Goal: Find specific page/section

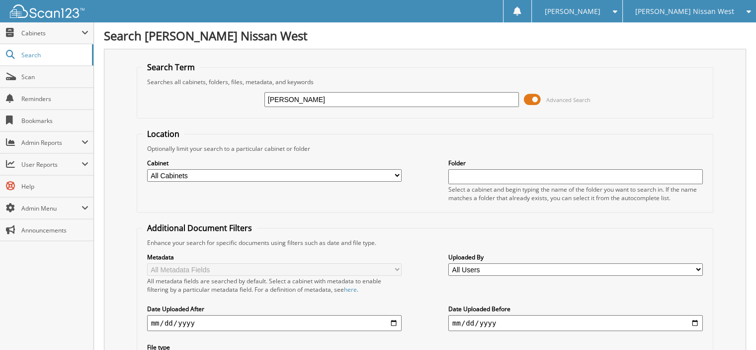
type input "[PERSON_NAME]"
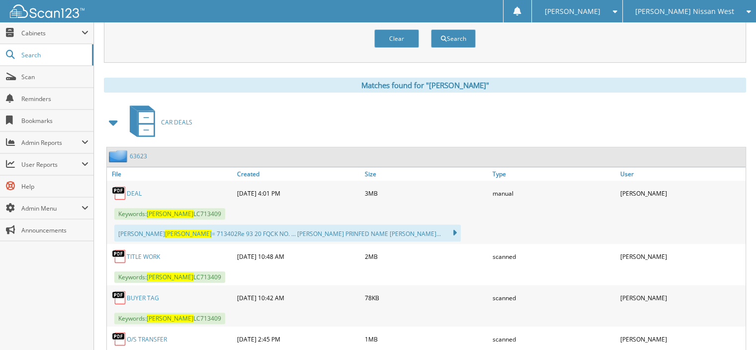
scroll to position [398, 0]
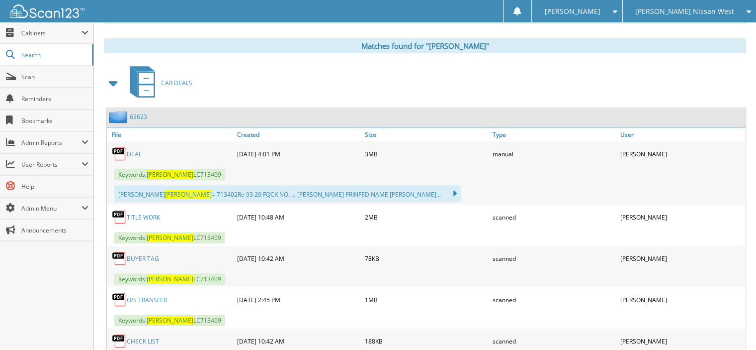
click at [570, 68] on div "CAR DEALS" at bounding box center [425, 82] width 642 height 39
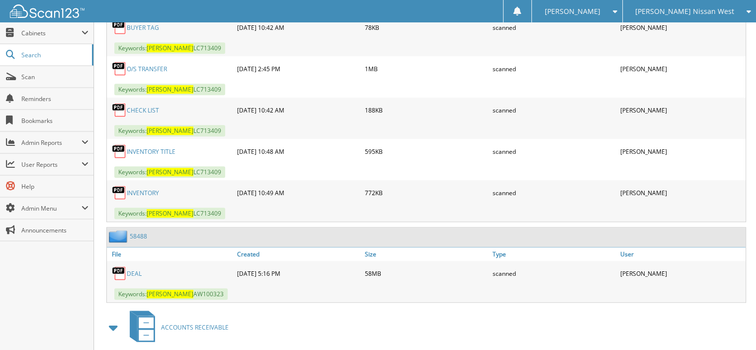
scroll to position [646, 0]
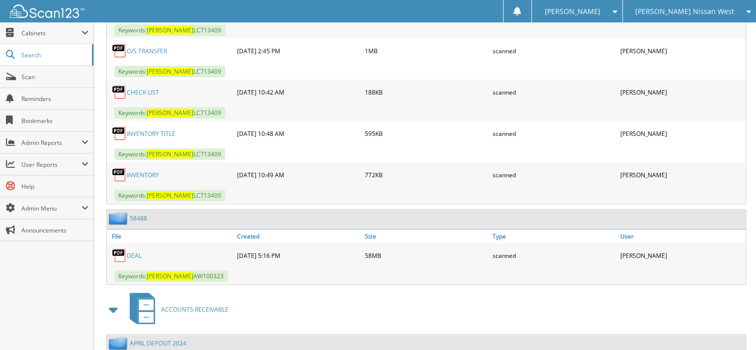
click at [571, 289] on div "ACCOUNTS RECEIVABLE" at bounding box center [425, 308] width 642 height 39
click at [59, 36] on span "Cabinets" at bounding box center [51, 33] width 60 height 8
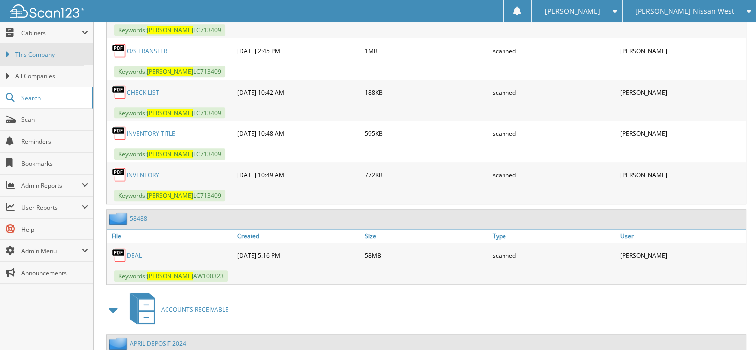
click at [50, 53] on span "This Company" at bounding box center [51, 54] width 73 height 9
